Goal: Task Accomplishment & Management: Complete application form

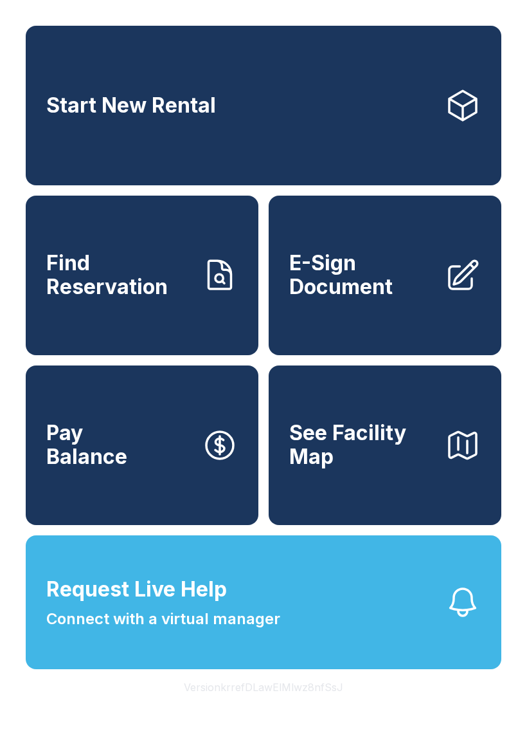
click at [437, 633] on button "Request Live Help Connect with a virtual manager" at bounding box center [264, 602] width 476 height 134
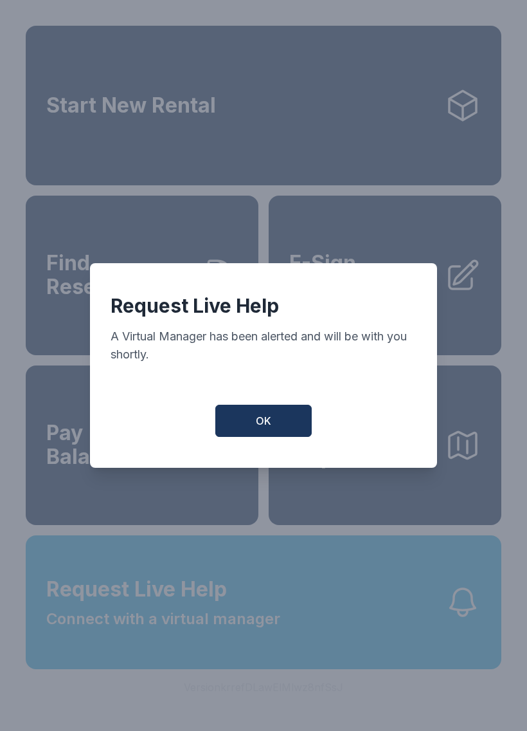
click at [299, 431] on button "OK" at bounding box center [263, 421] width 96 height 32
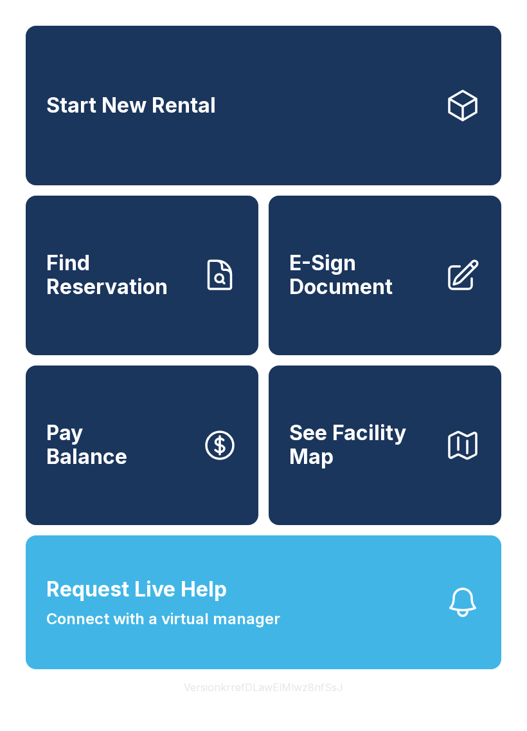
click at [471, 614] on icon "button" at bounding box center [463, 602] width 36 height 36
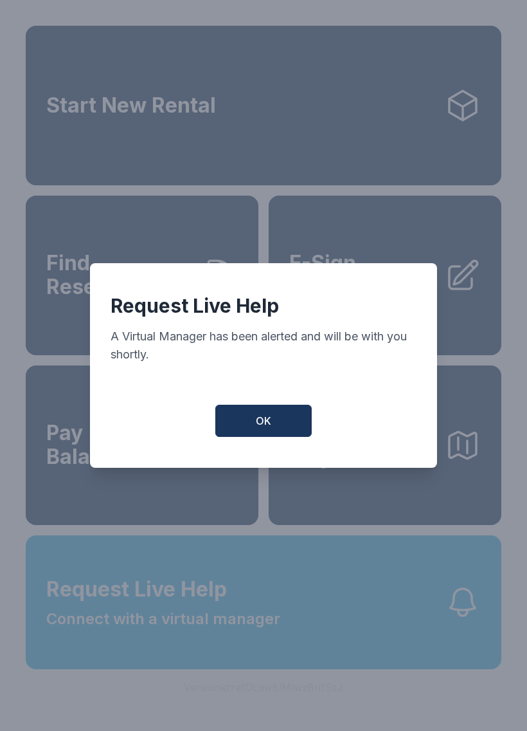
click at [297, 415] on button "OK" at bounding box center [263, 421] width 96 height 32
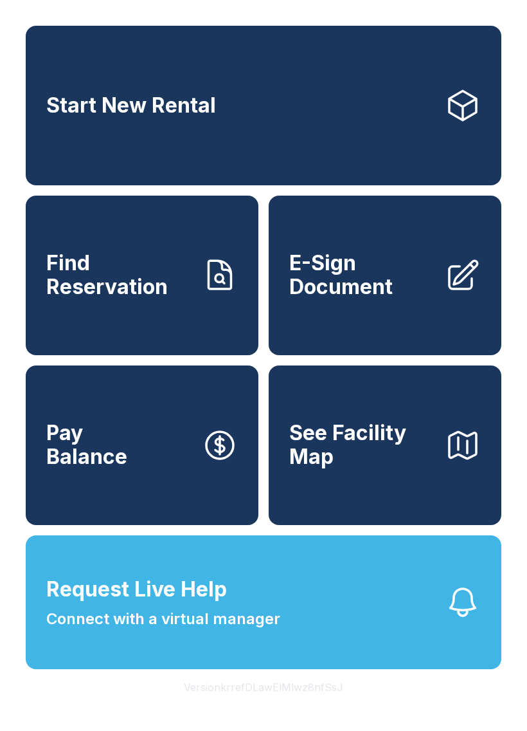
click at [258, 668] on button "Request Live Help Connect with a virtual manager" at bounding box center [264, 602] width 476 height 134
click at [279, 630] on span "Connect with a virtual manager" at bounding box center [163, 618] width 234 height 23
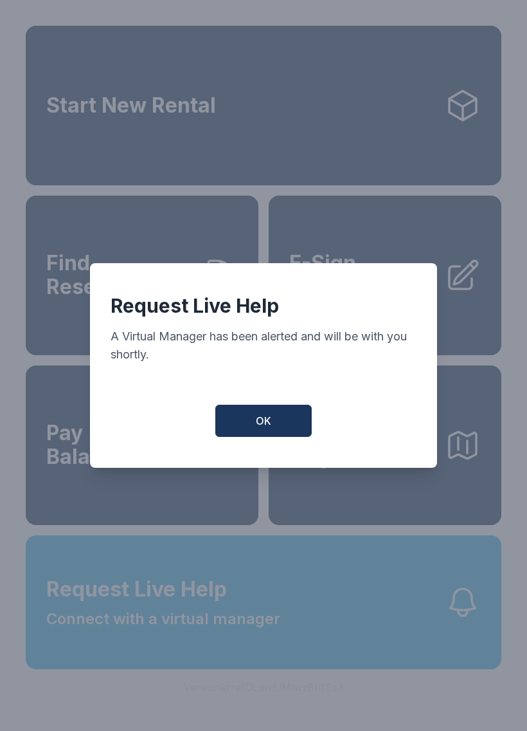
click at [277, 437] on button "OK" at bounding box center [263, 421] width 96 height 32
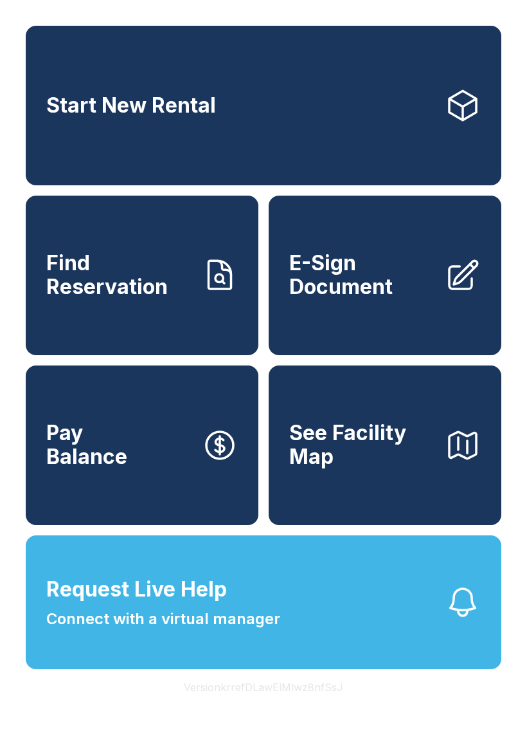
click at [432, 295] on span "E-Sign Document" at bounding box center [361, 275] width 145 height 47
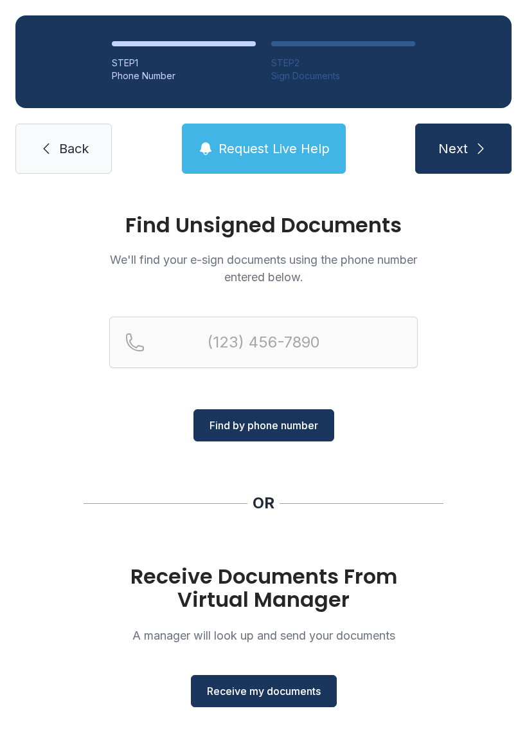
click at [278, 676] on button "Receive my documents" at bounding box center [264, 691] width 146 height 32
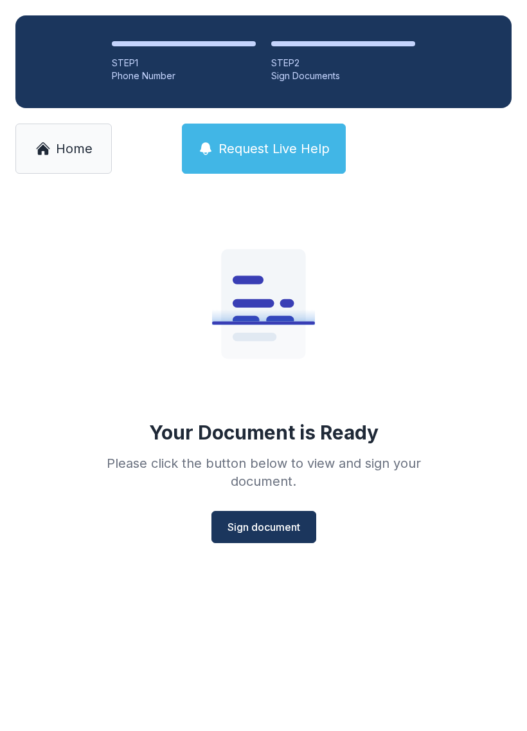
click at [277, 529] on span "Sign document" at bounding box center [264, 526] width 73 height 15
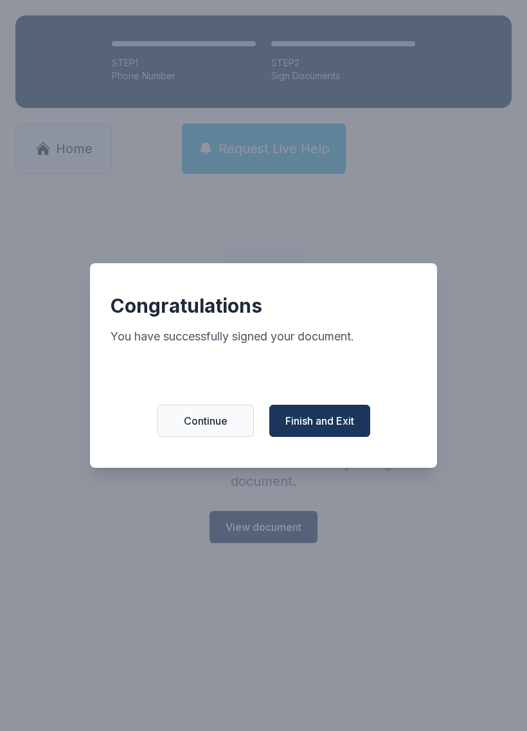
click at [344, 426] on span "Finish and Exit" at bounding box center [320, 420] width 69 height 15
